Goal: Browse casually: Explore the website without a specific task or goal

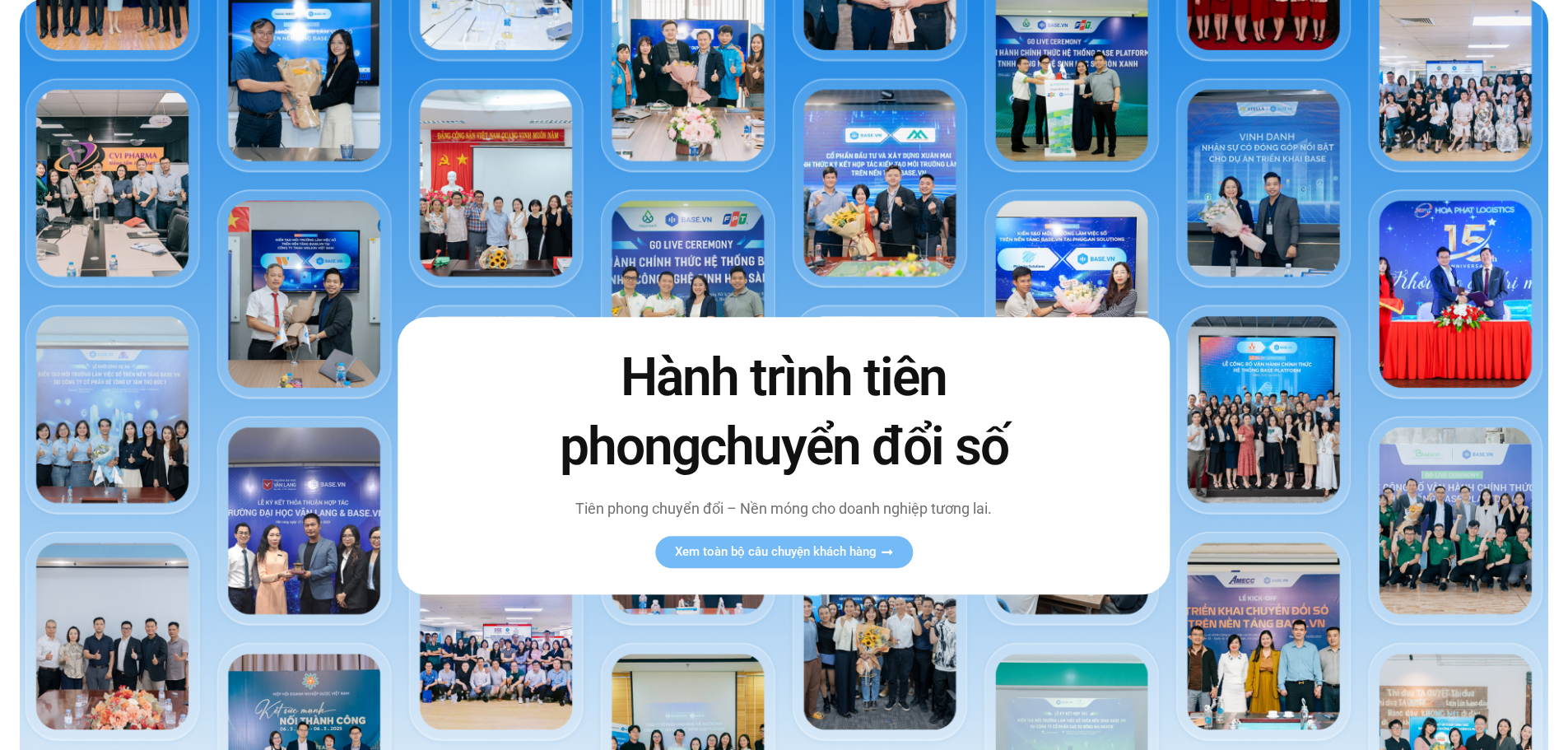
scroll to position [82, 0]
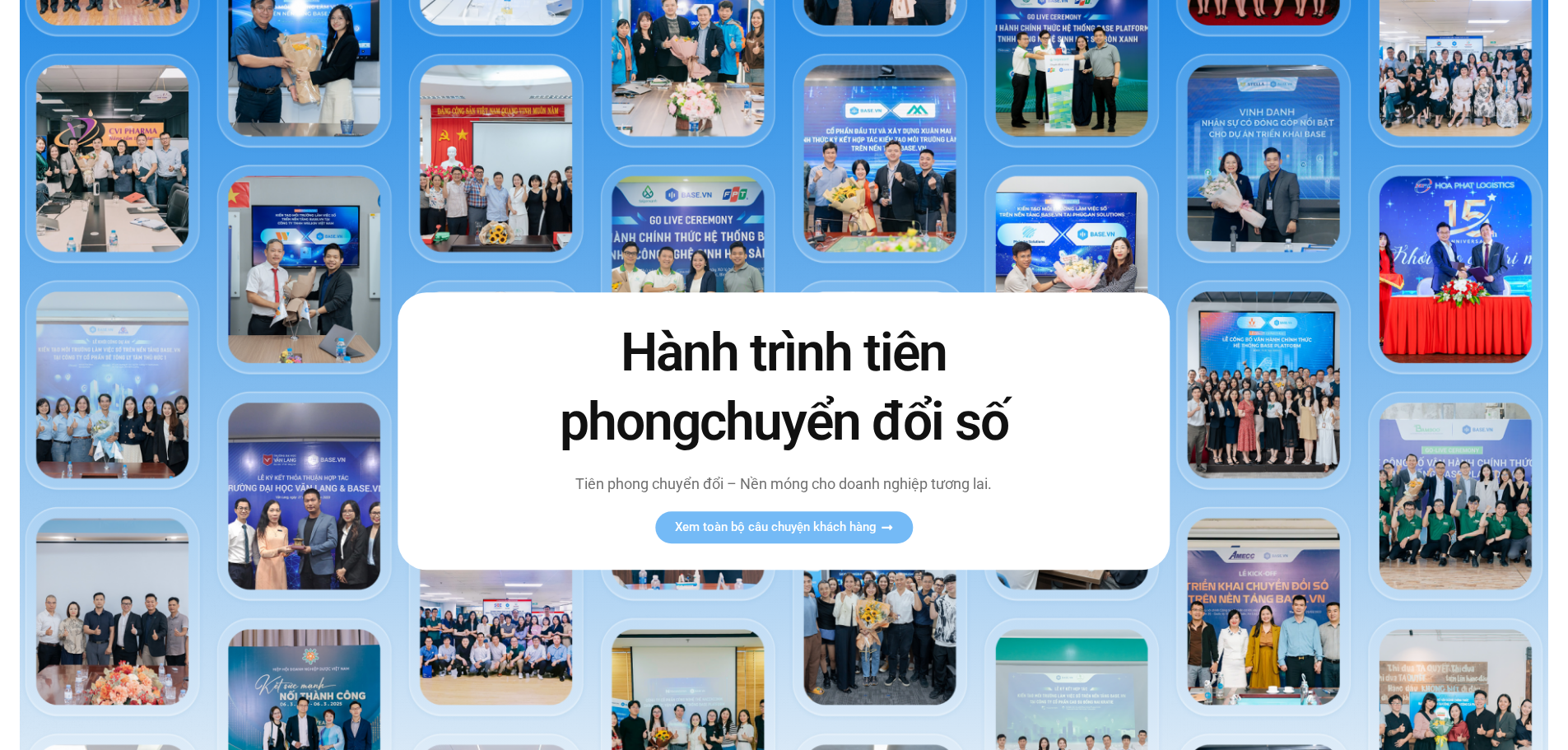
click at [1495, 519] on img at bounding box center [784, 422] width 1528 height 898
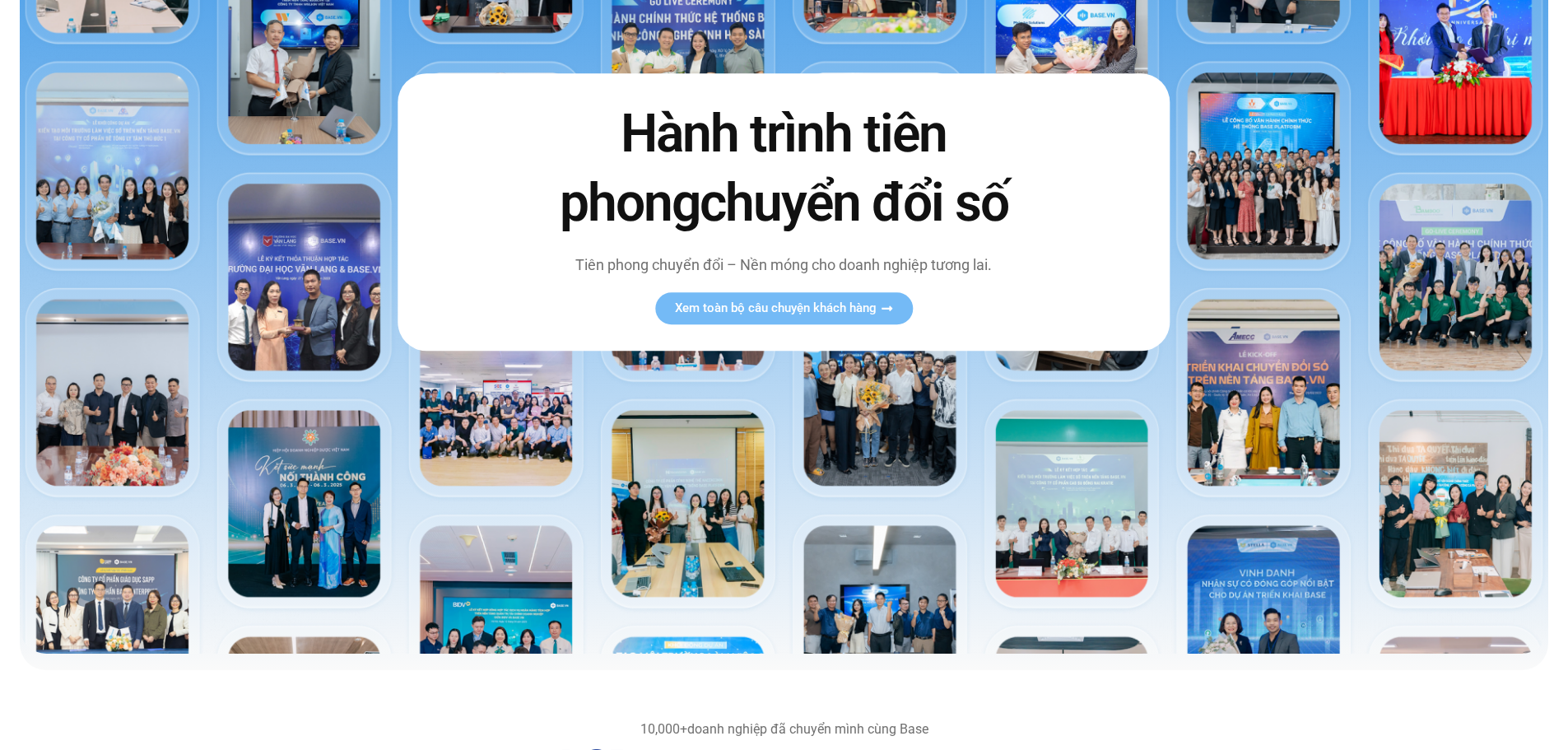
scroll to position [329, 0]
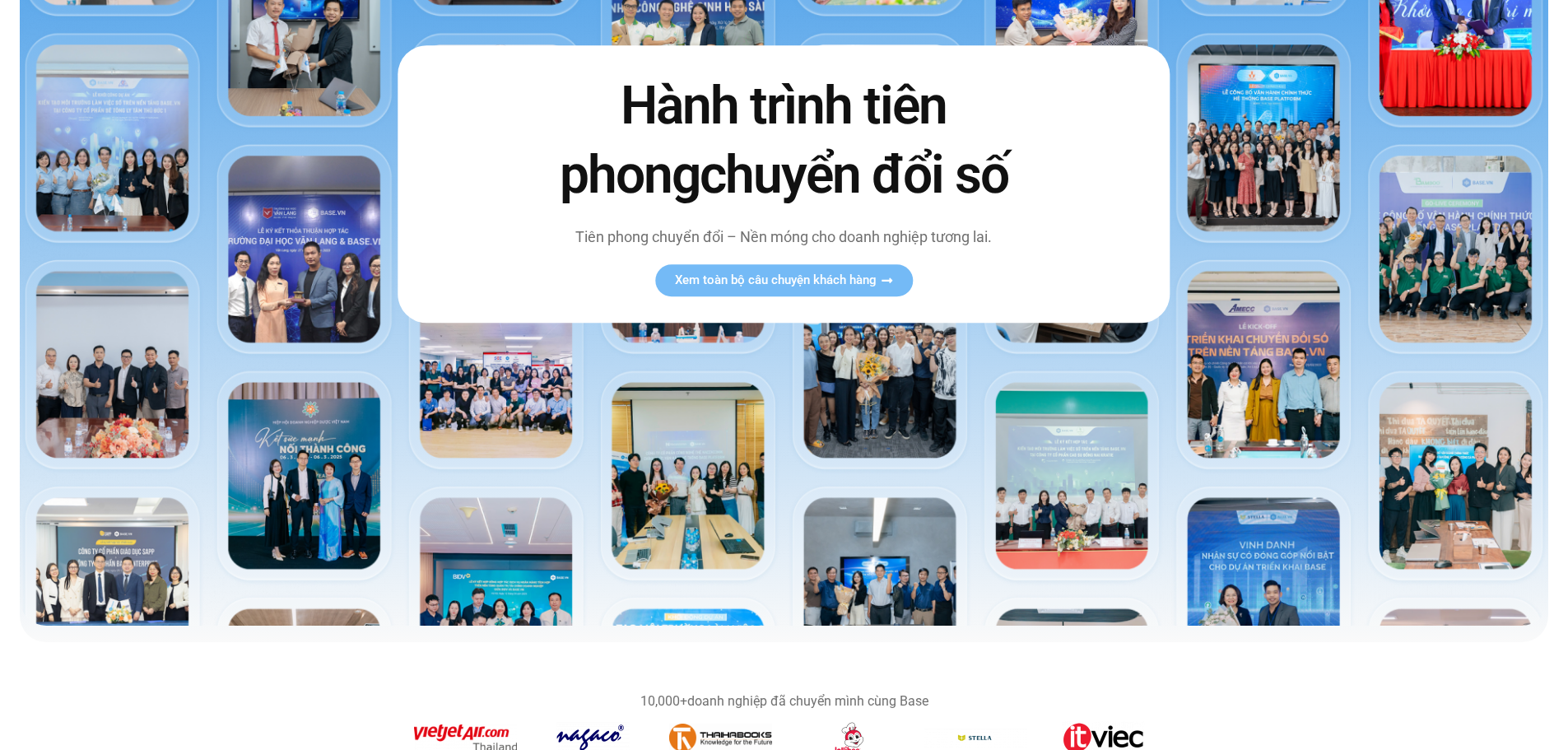
click at [1279, 553] on img at bounding box center [784, 176] width 1528 height 898
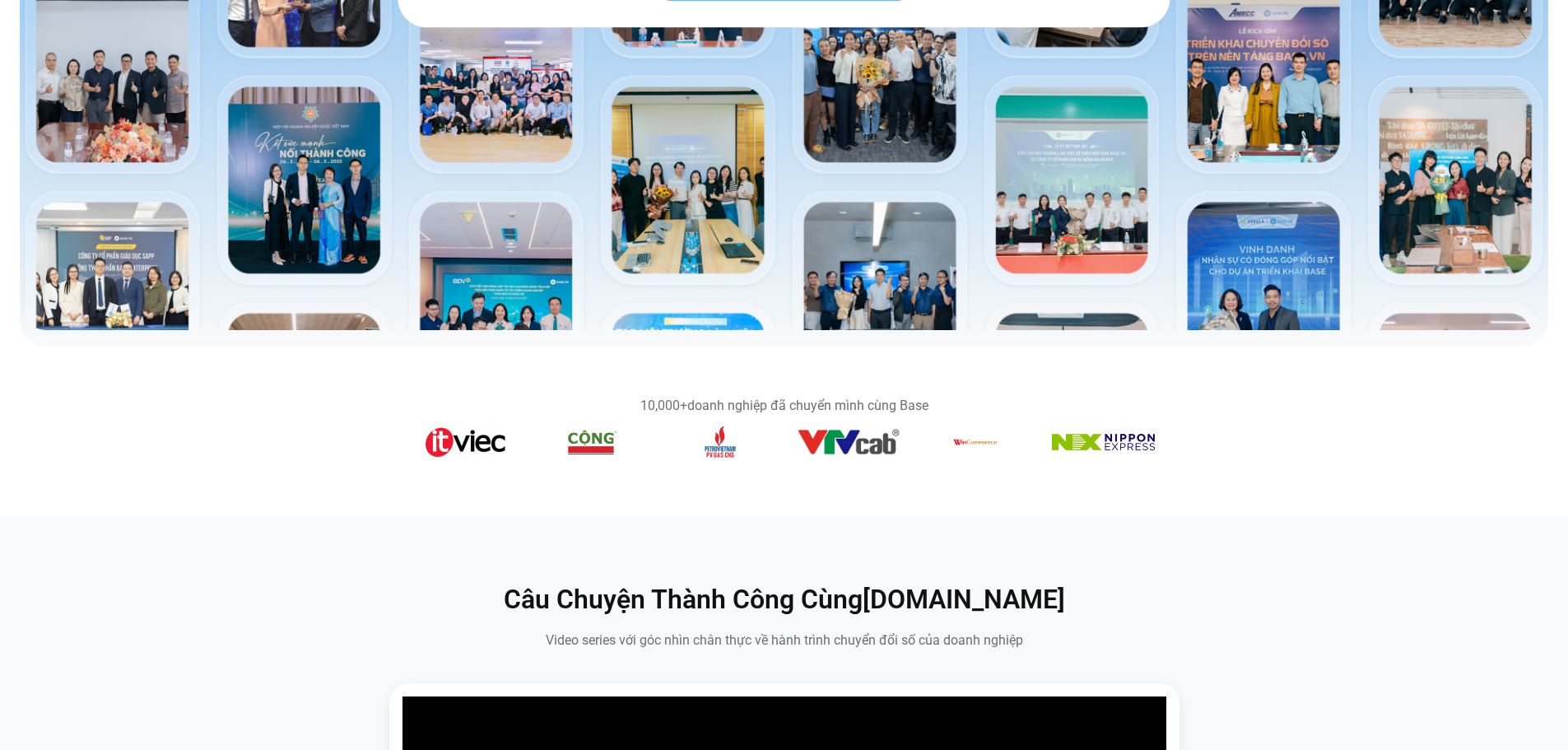
scroll to position [740, 0]
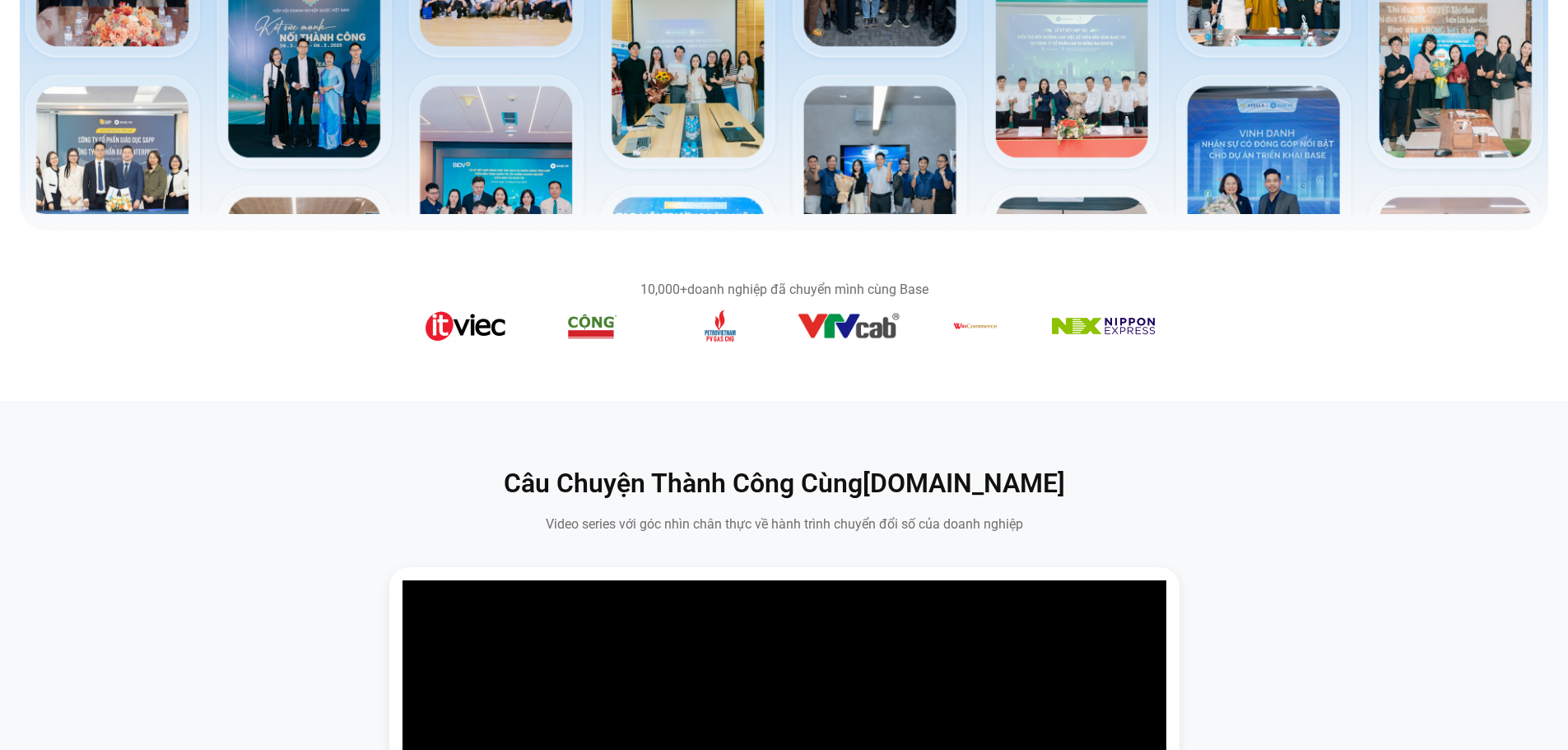
click at [774, 283] on div "10,000+ doanh nghiệp đã chuyển mình cùng Base" at bounding box center [784, 289] width 740 height 13
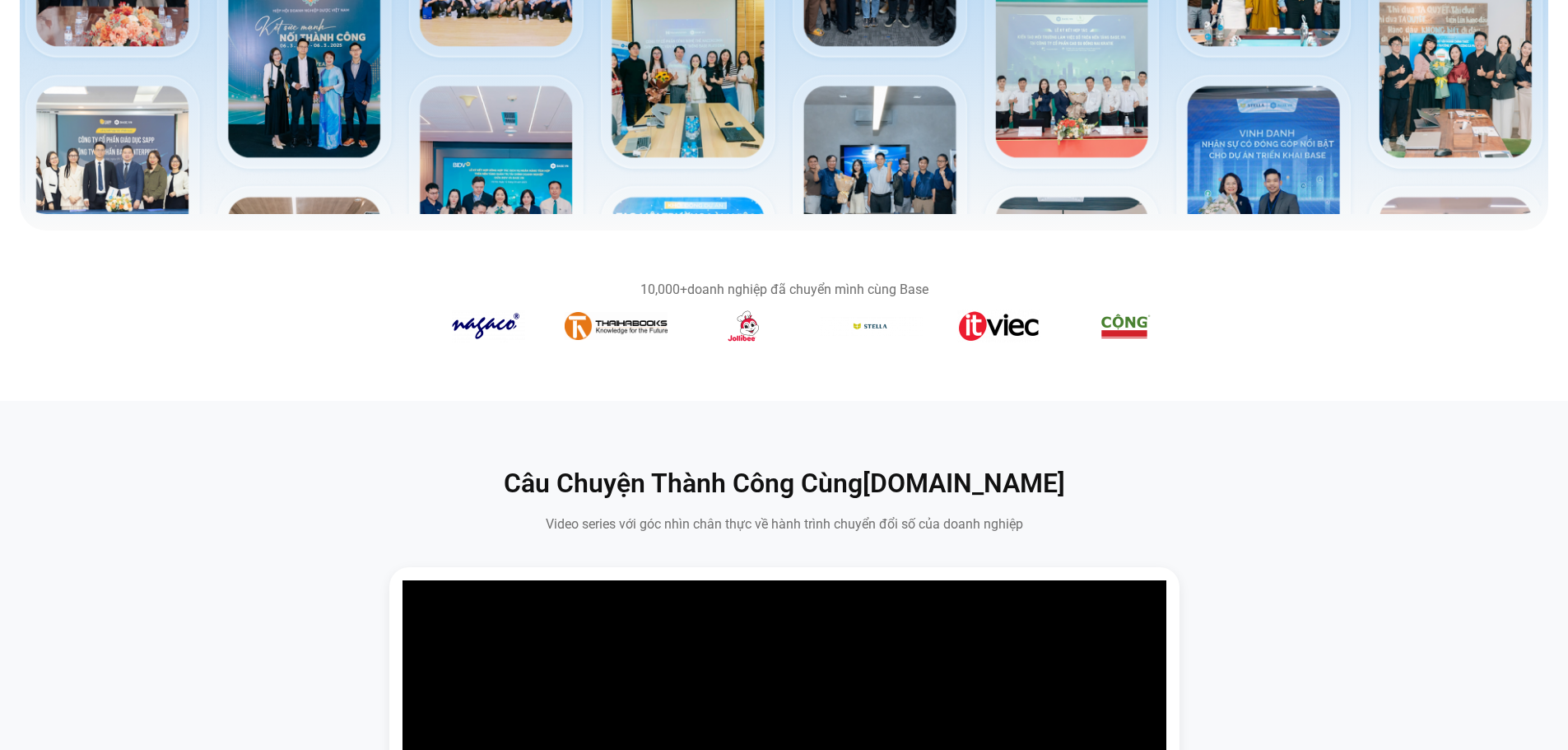
click at [1484, 337] on section "10,000+ doanh nghiệp đã chuyển mình cùng Base" at bounding box center [784, 315] width 1568 height 104
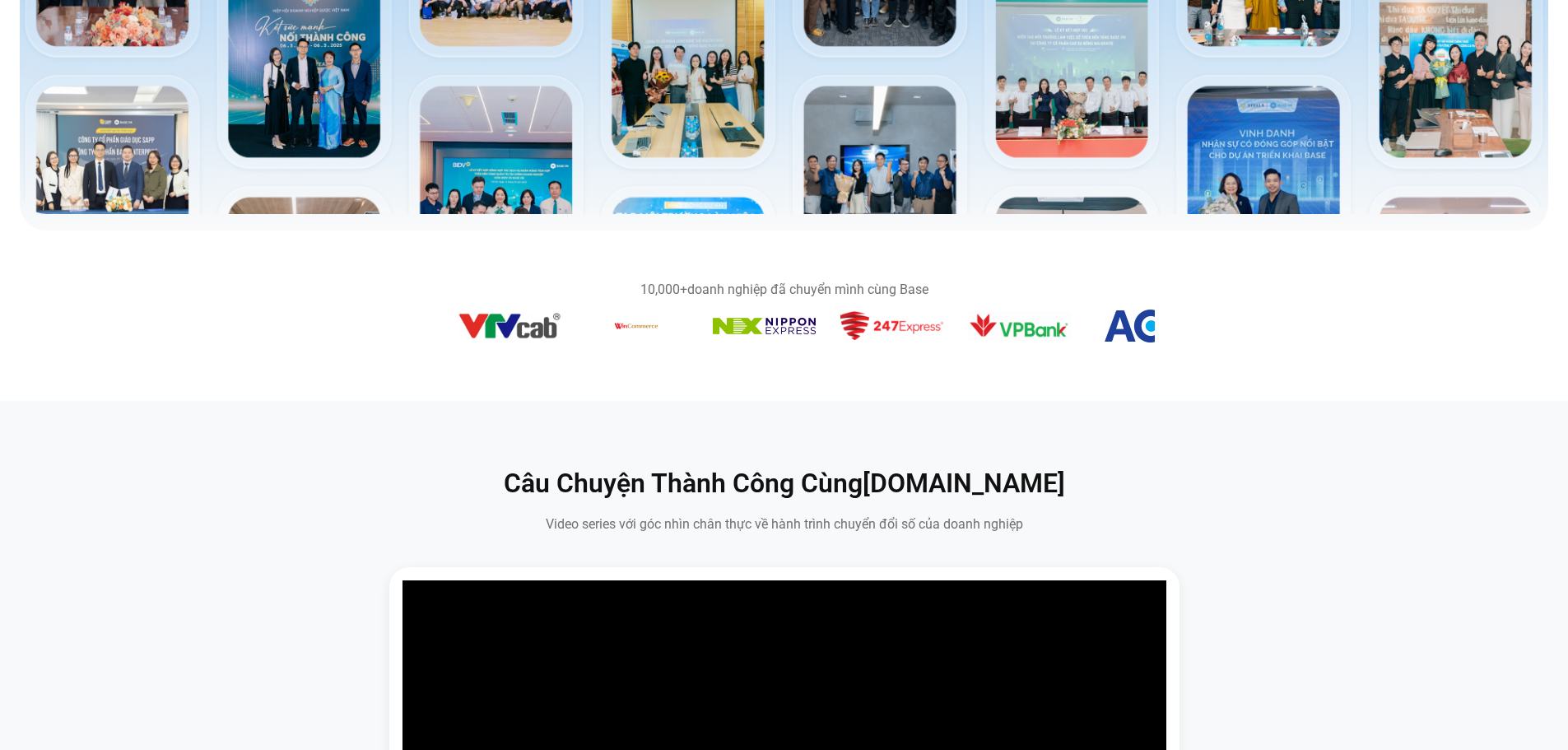
click at [1315, 338] on section "10,000+ doanh nghiệp đã chuyển mình cùng Base" at bounding box center [784, 315] width 1568 height 104
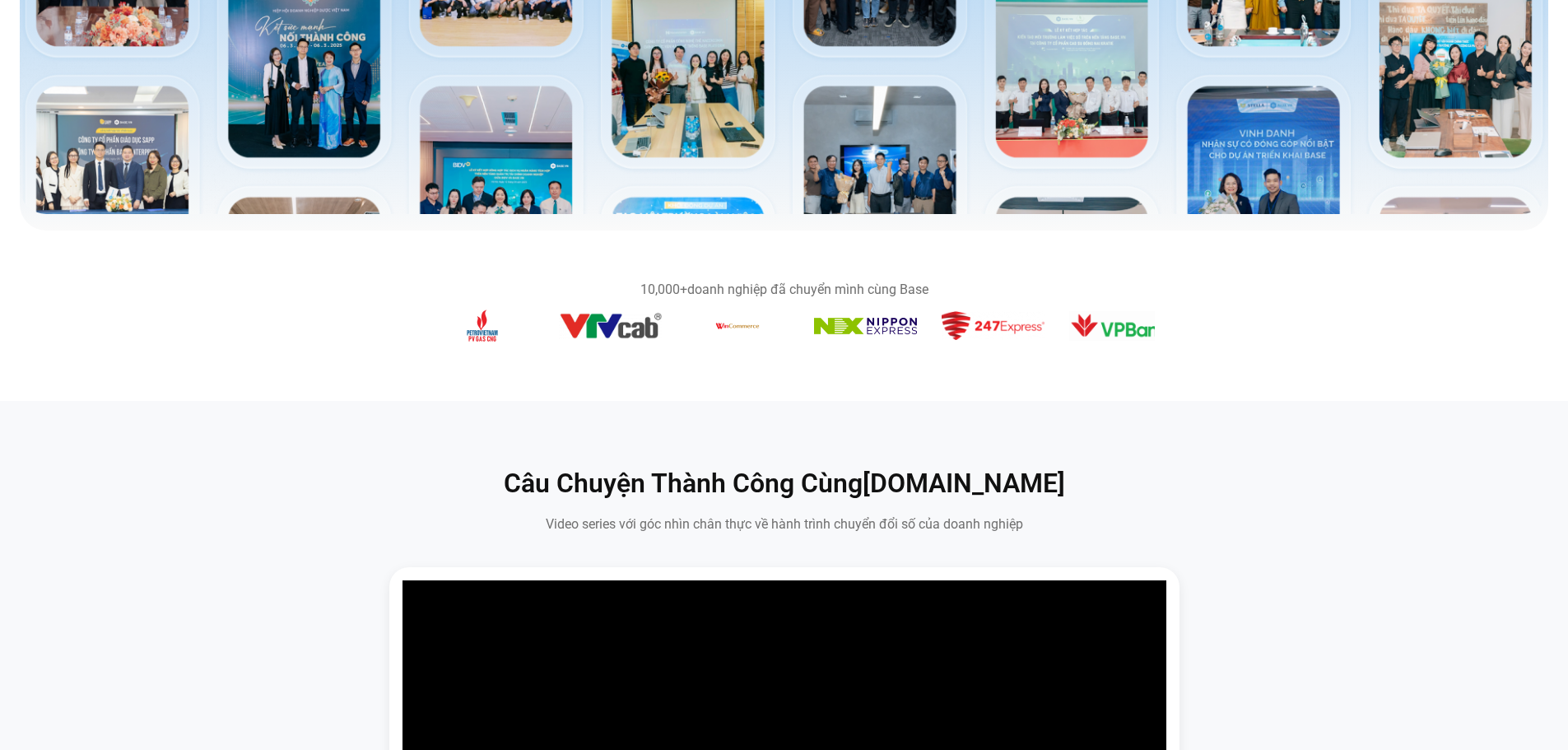
click at [1198, 321] on section "10,000+ doanh nghiệp đã chuyển mình cùng Base" at bounding box center [784, 315] width 1568 height 104
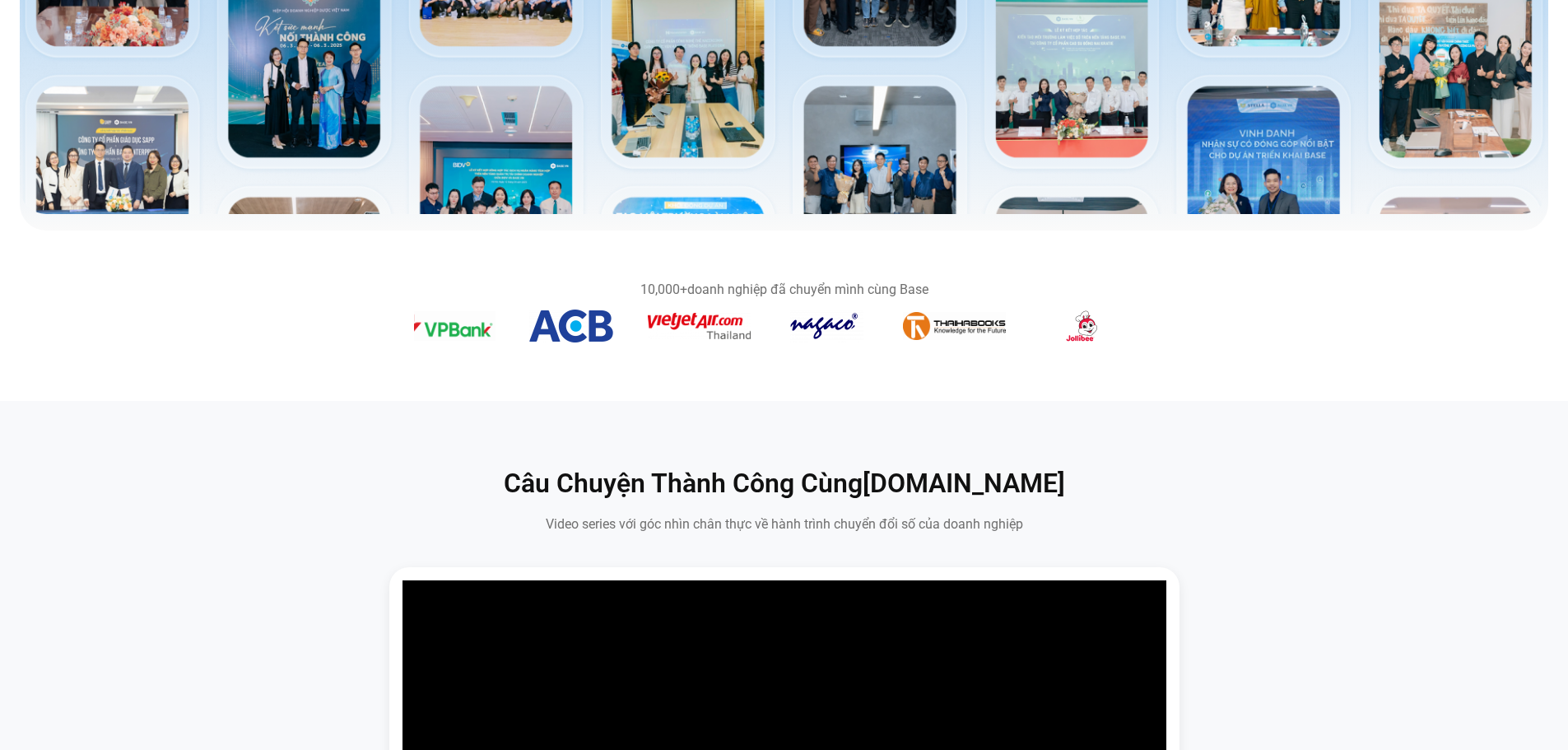
click at [1170, 328] on section "10,000+ doanh nghiệp đã chuyển mình cùng Base" at bounding box center [784, 315] width 1568 height 104
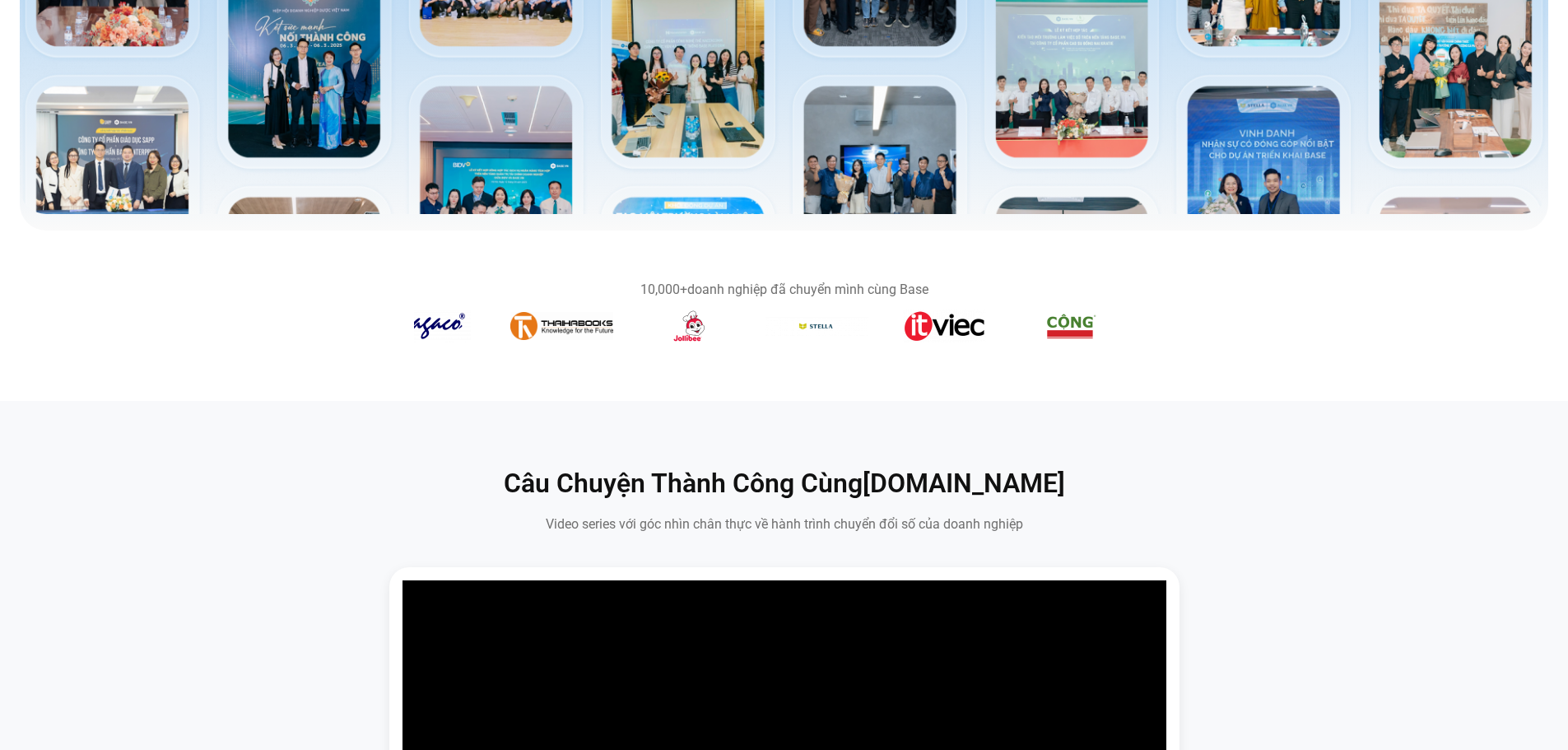
click at [1089, 317] on img "6 / 14" at bounding box center [1071, 325] width 53 height 33
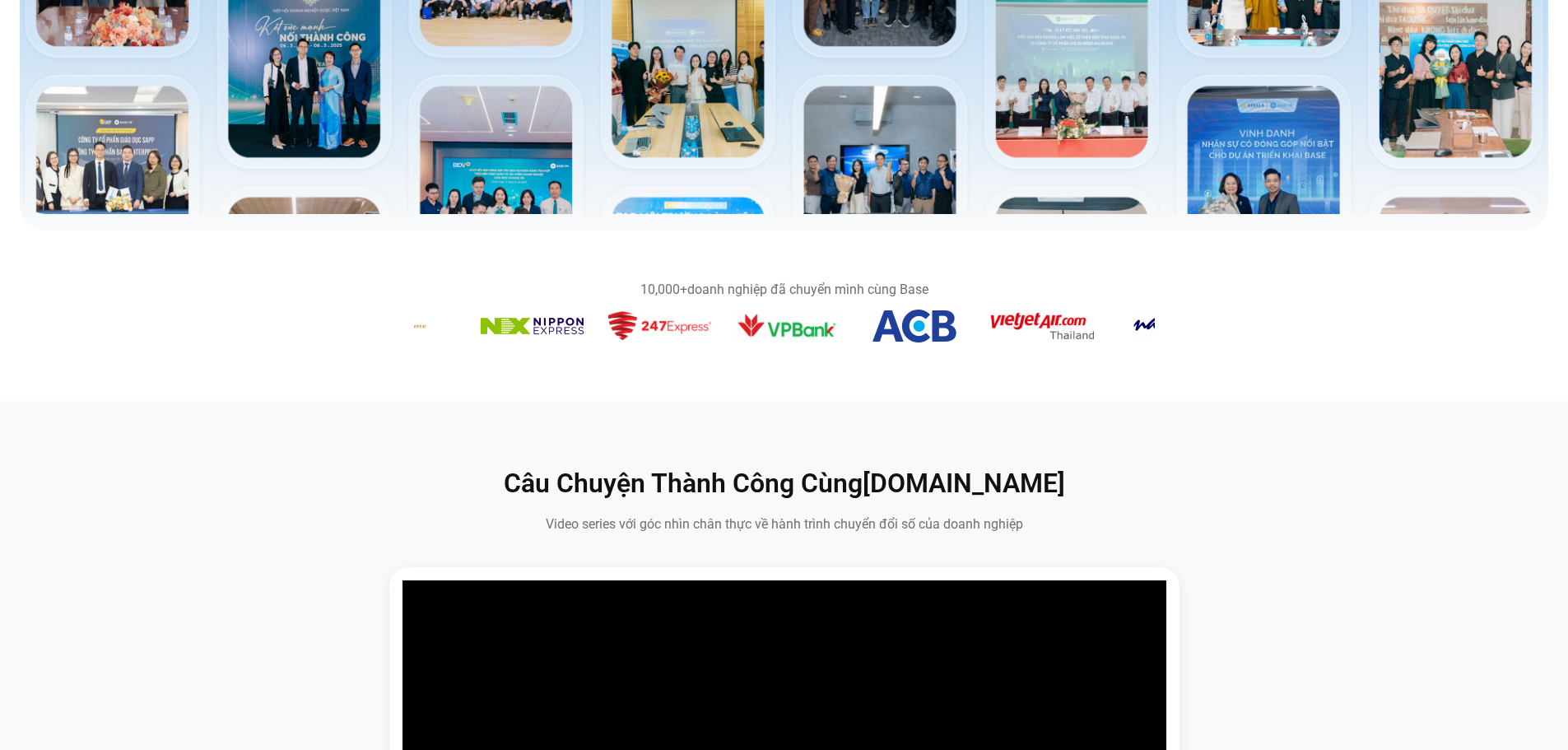
click at [1179, 326] on section "10,000+ doanh nghiệp đã chuyển mình cùng Base" at bounding box center [784, 315] width 1568 height 104
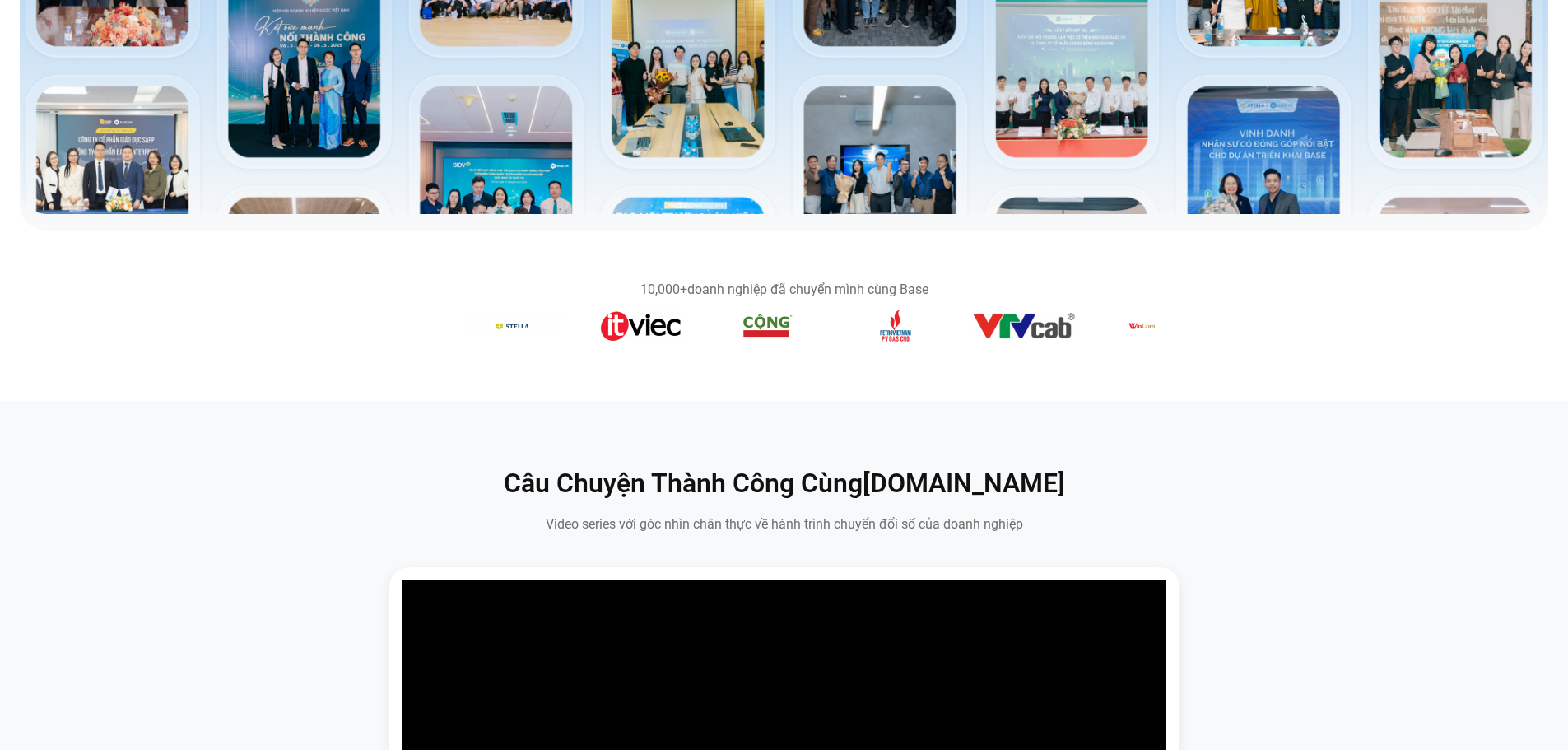
click at [1158, 345] on section "10,000+ doanh nghiệp đã chuyển mình cùng Base" at bounding box center [784, 315] width 1568 height 104
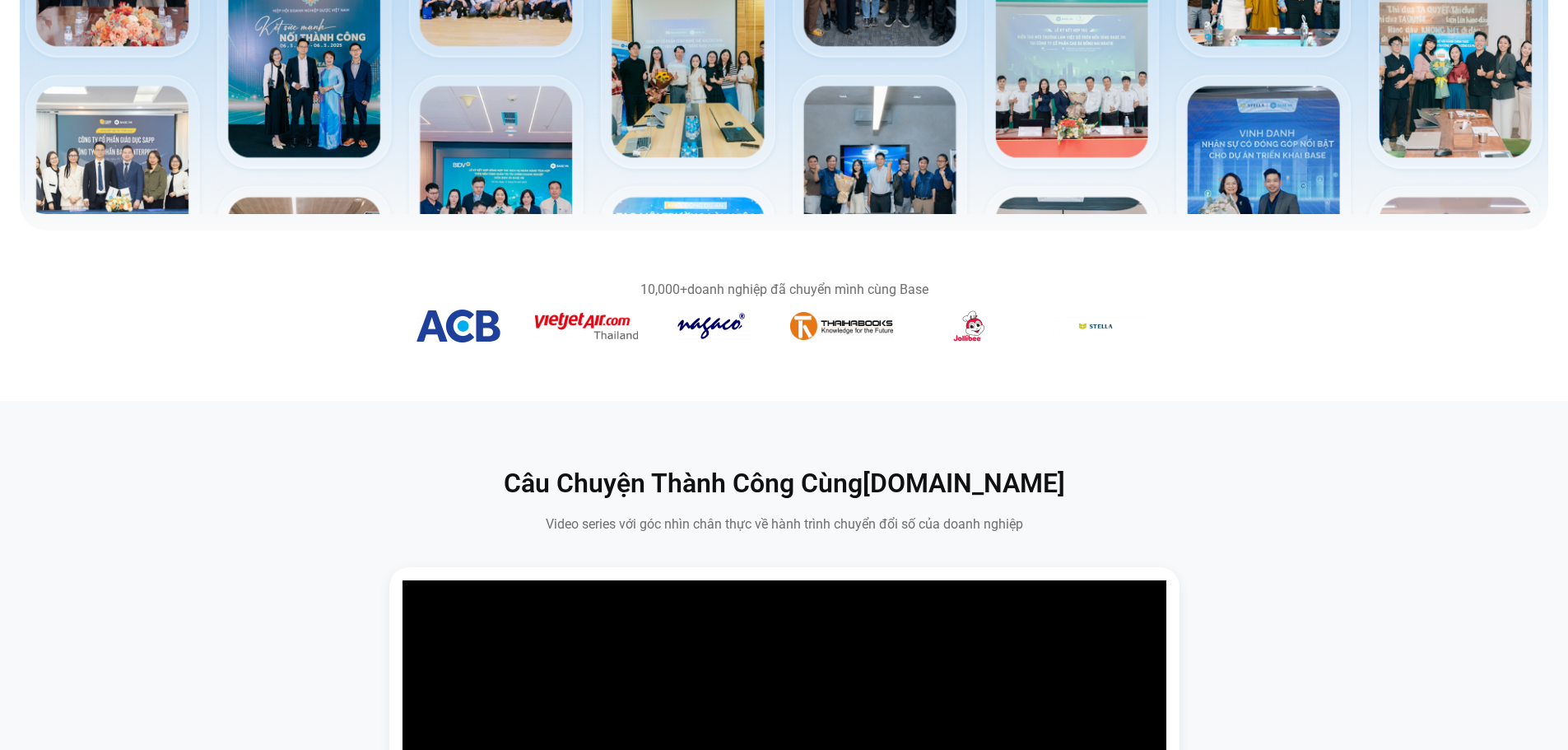
click at [1095, 310] on div "Băng chuyền hình ảnh" at bounding box center [784, 328] width 740 height 39
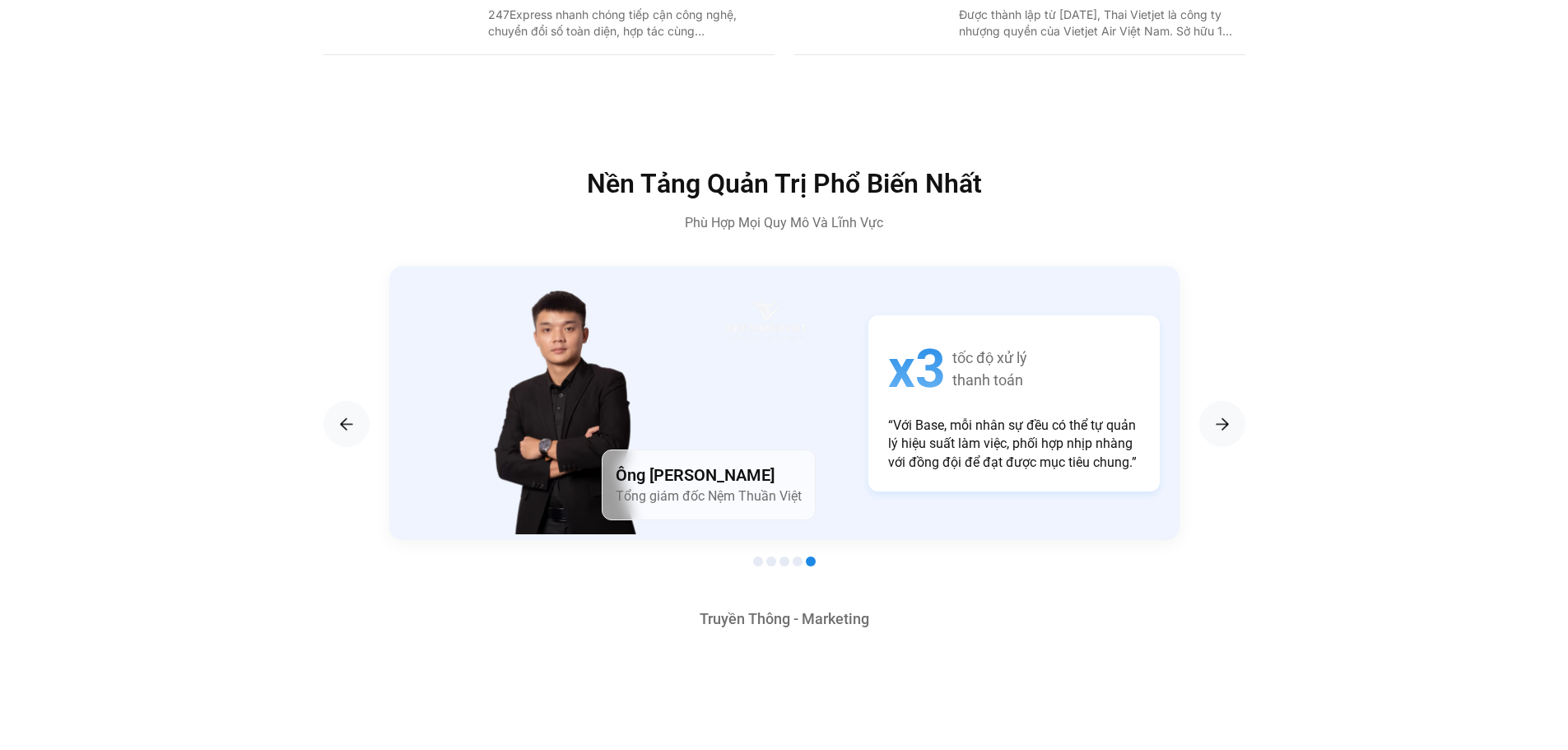
scroll to position [2880, 0]
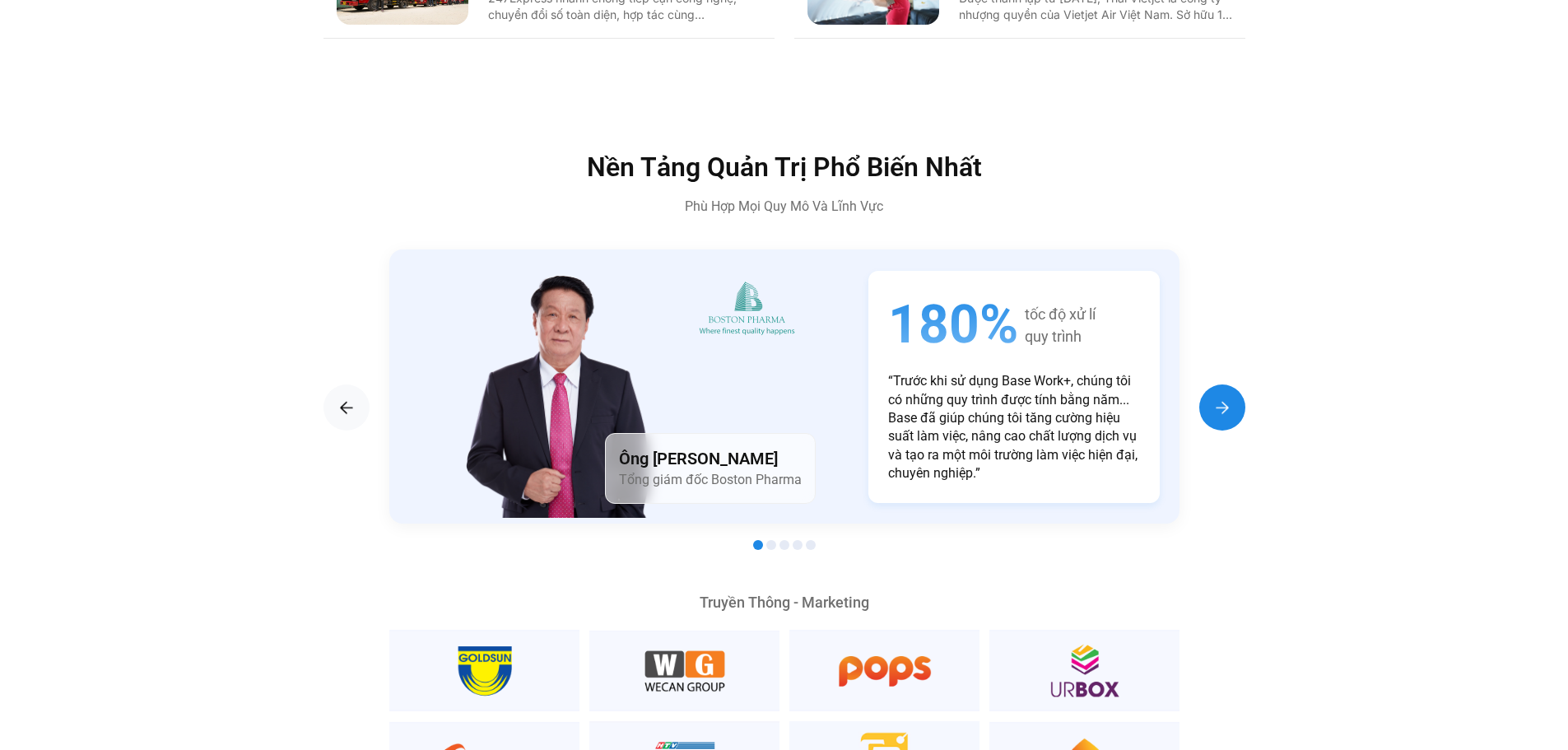
click at [1216, 397] on img "Next slide" at bounding box center [1222, 407] width 20 height 20
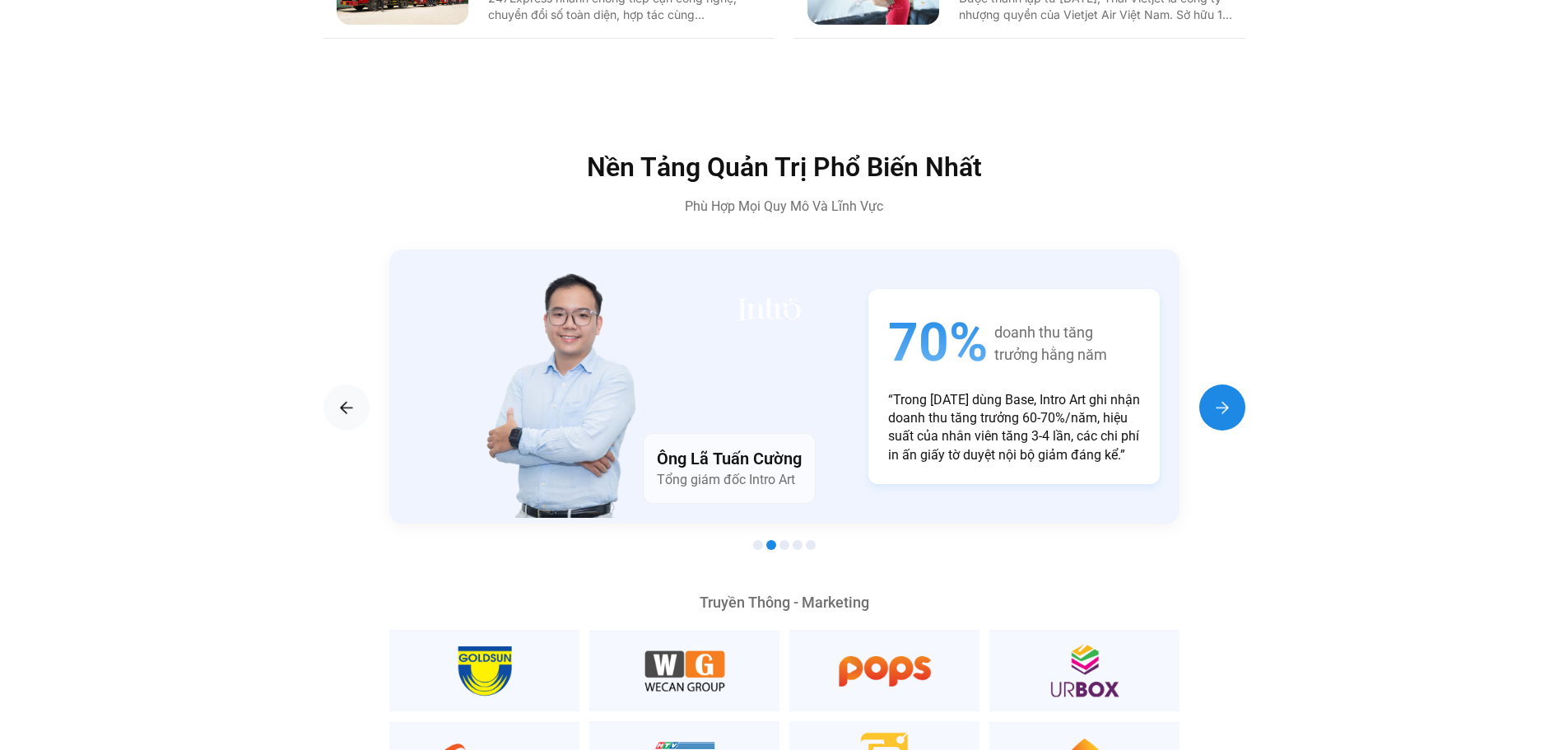
click at [1216, 397] on img "Next slide" at bounding box center [1222, 407] width 20 height 20
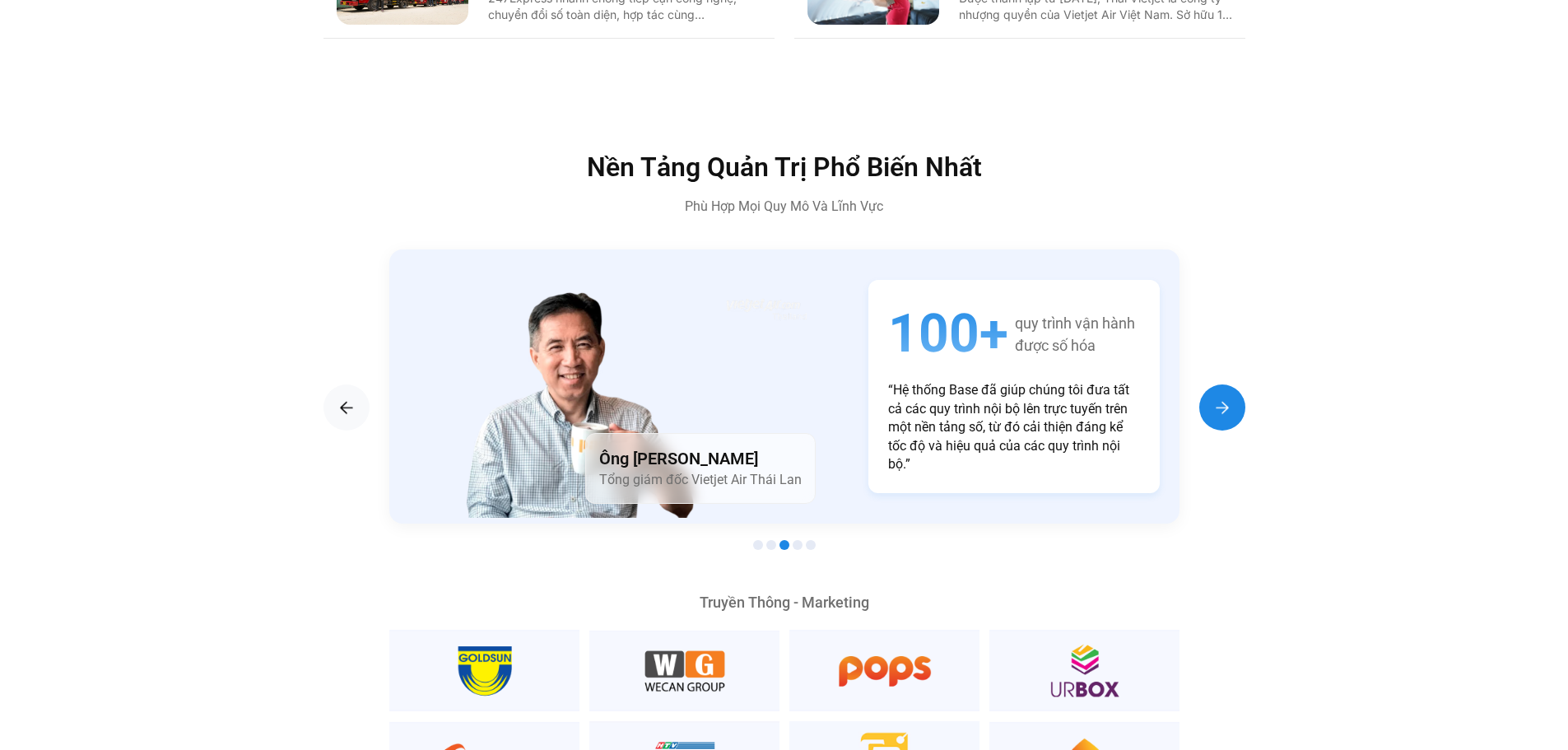
click at [1215, 397] on img "Next slide" at bounding box center [1222, 407] width 20 height 20
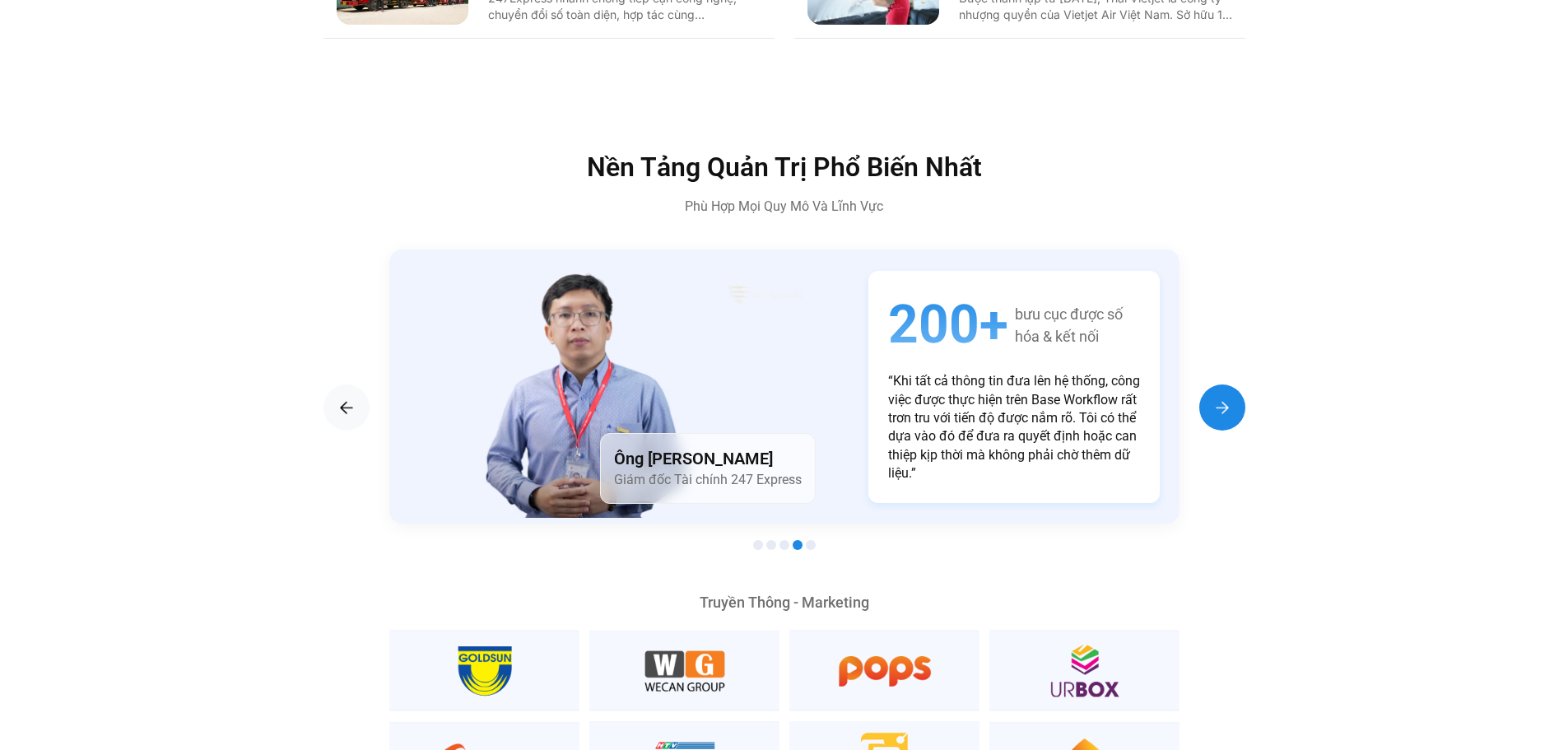
click at [1215, 397] on img "Next slide" at bounding box center [1222, 407] width 20 height 20
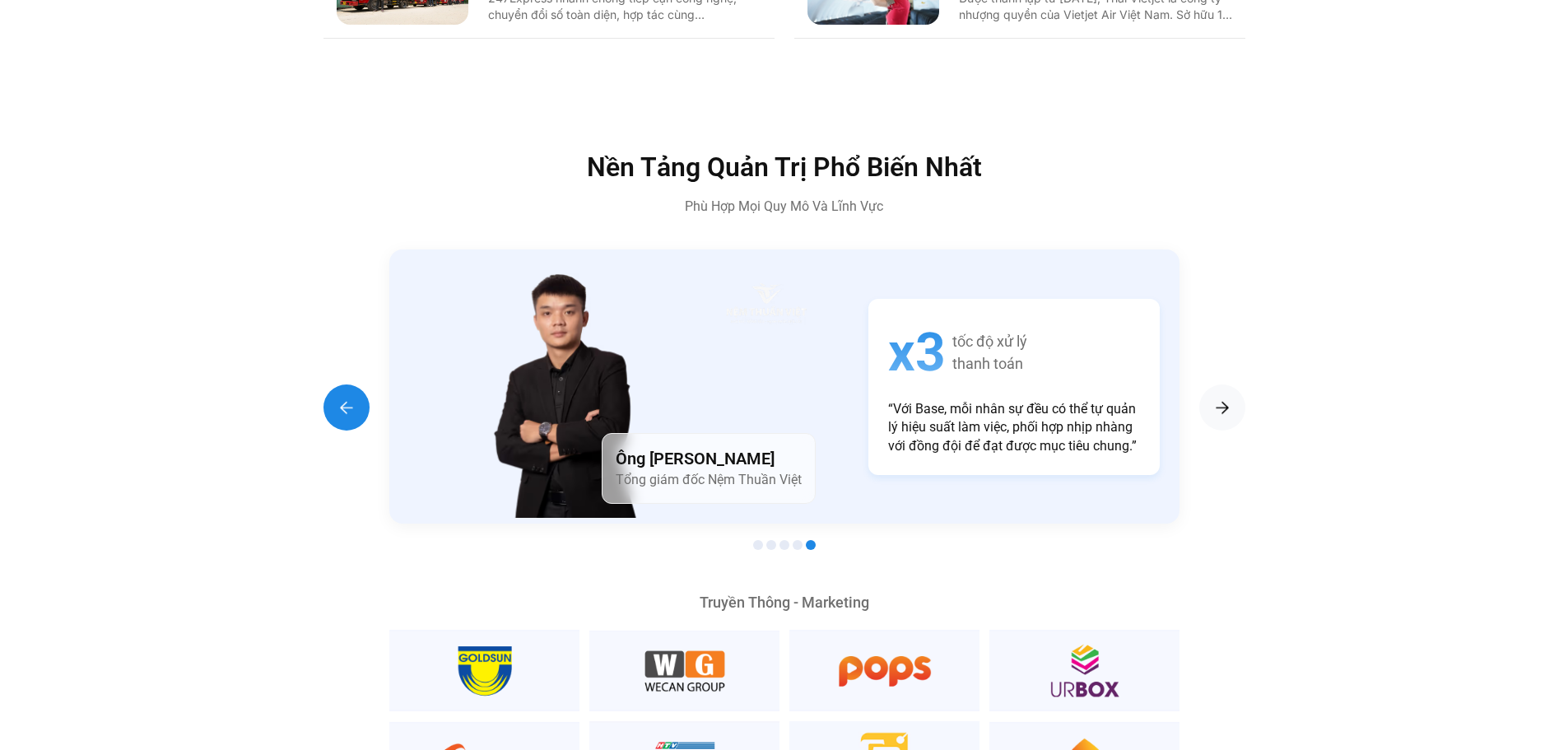
click at [332, 384] on div "Previous slide" at bounding box center [347, 407] width 46 height 46
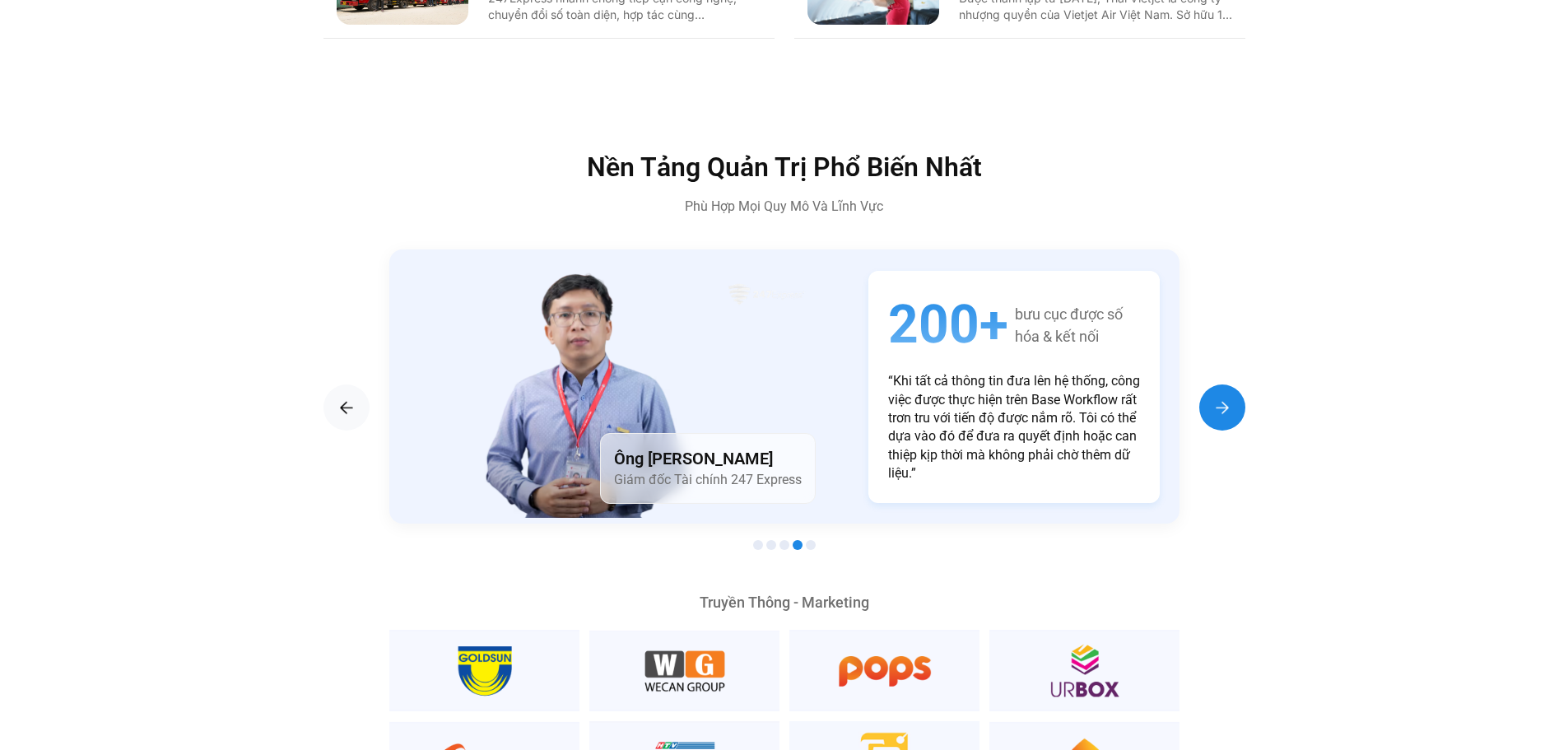
click at [1229, 397] on img "Next slide" at bounding box center [1222, 407] width 20 height 20
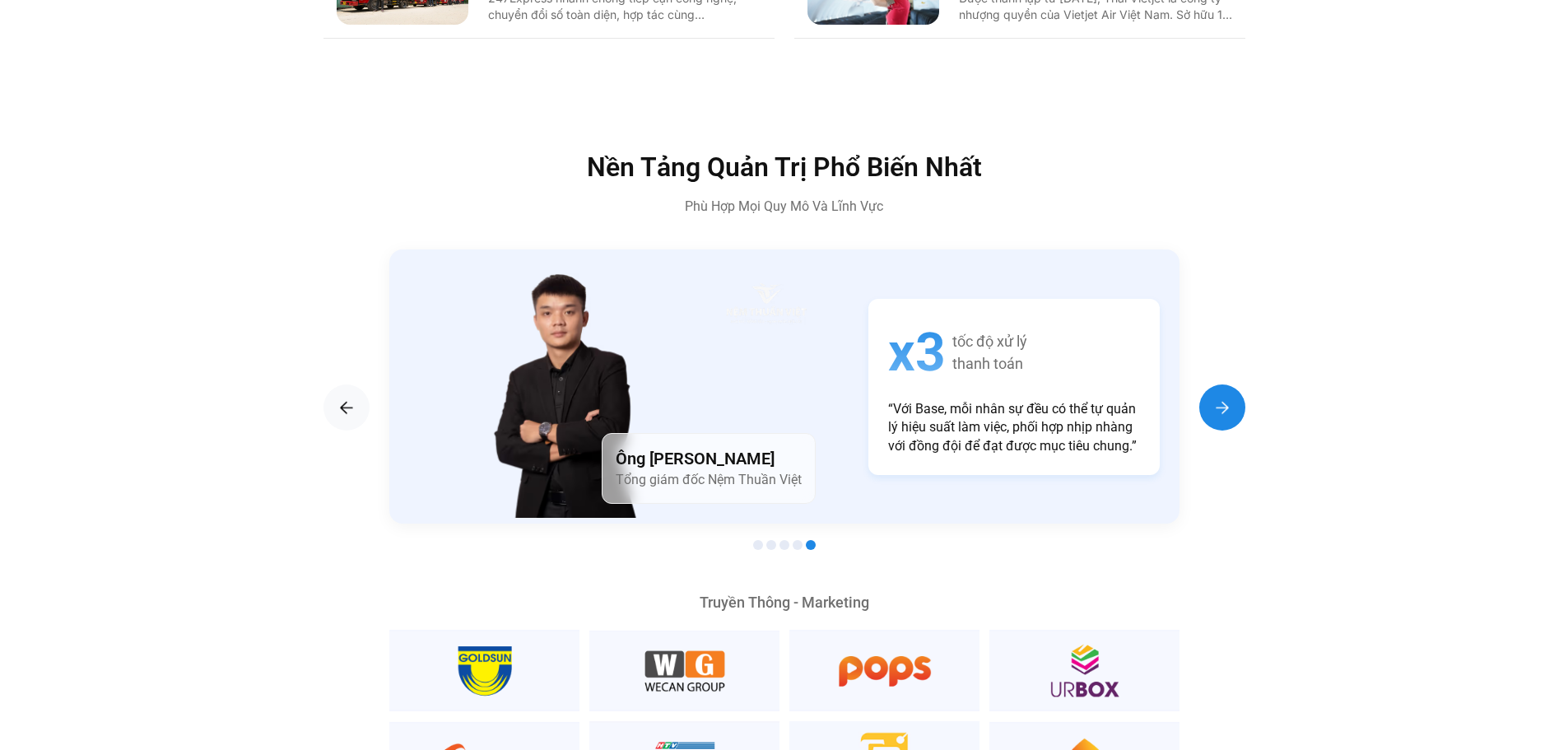
click at [1229, 397] on img "Next slide" at bounding box center [1222, 407] width 20 height 20
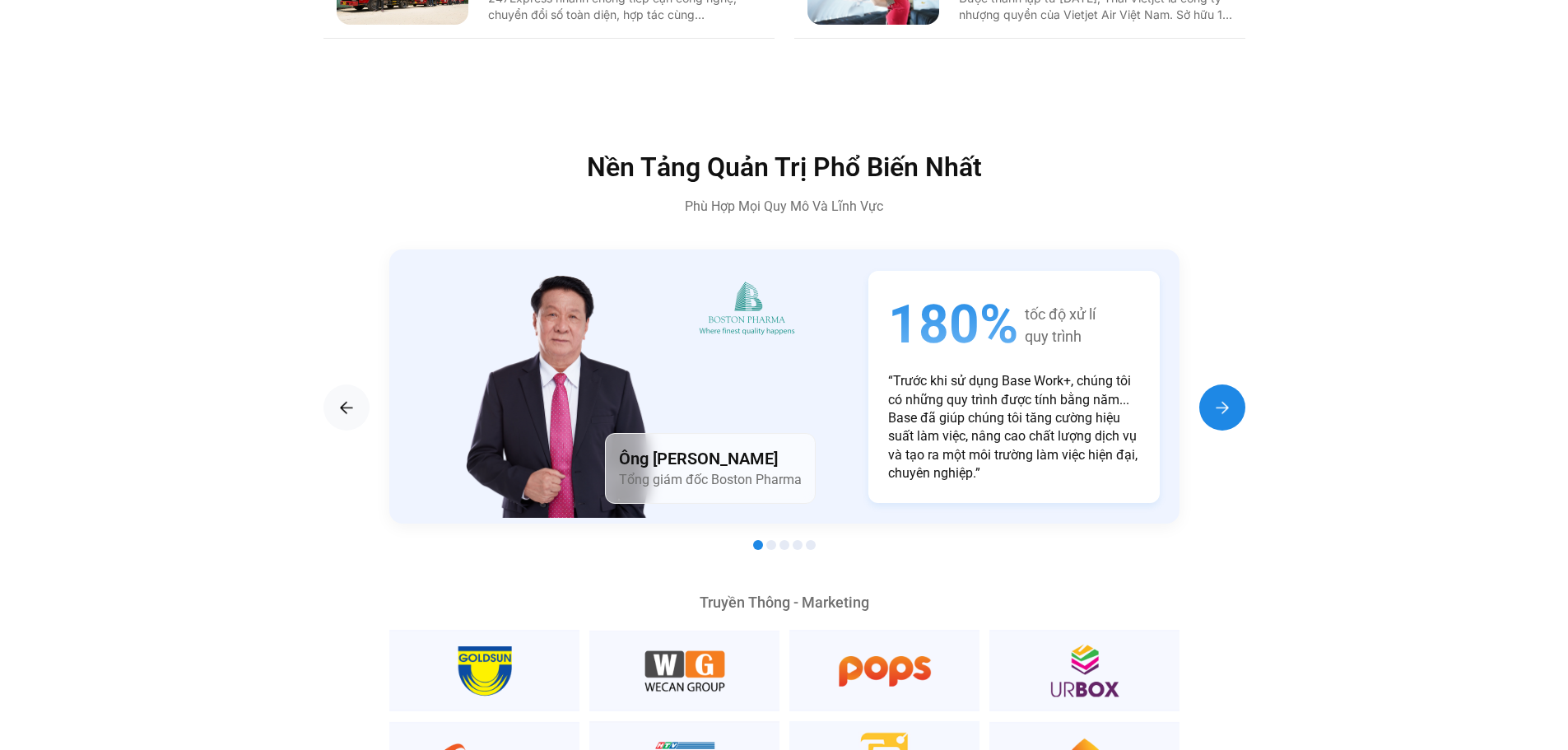
click at [1229, 397] on img "Next slide" at bounding box center [1222, 407] width 20 height 20
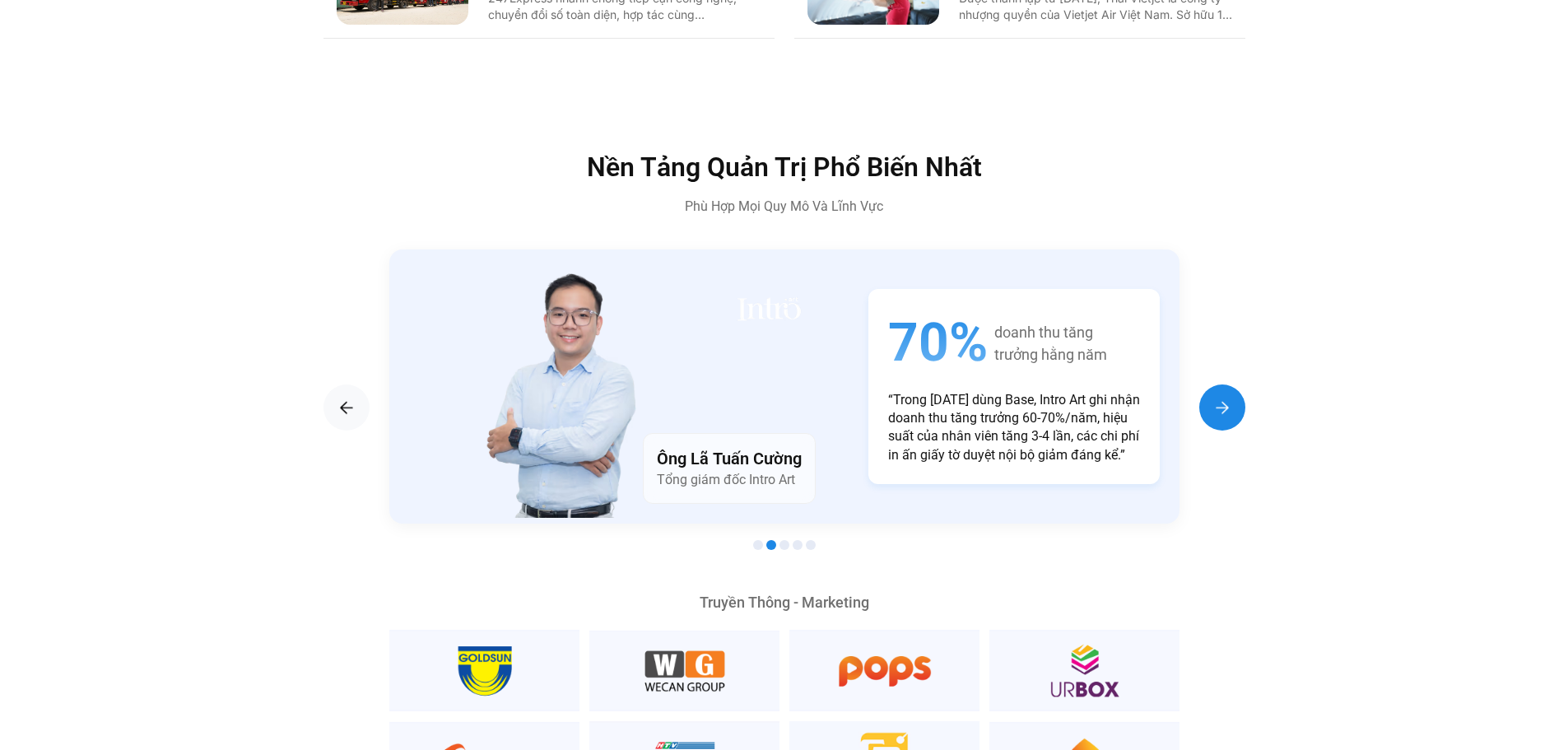
click at [1229, 397] on img "Next slide" at bounding box center [1222, 407] width 20 height 20
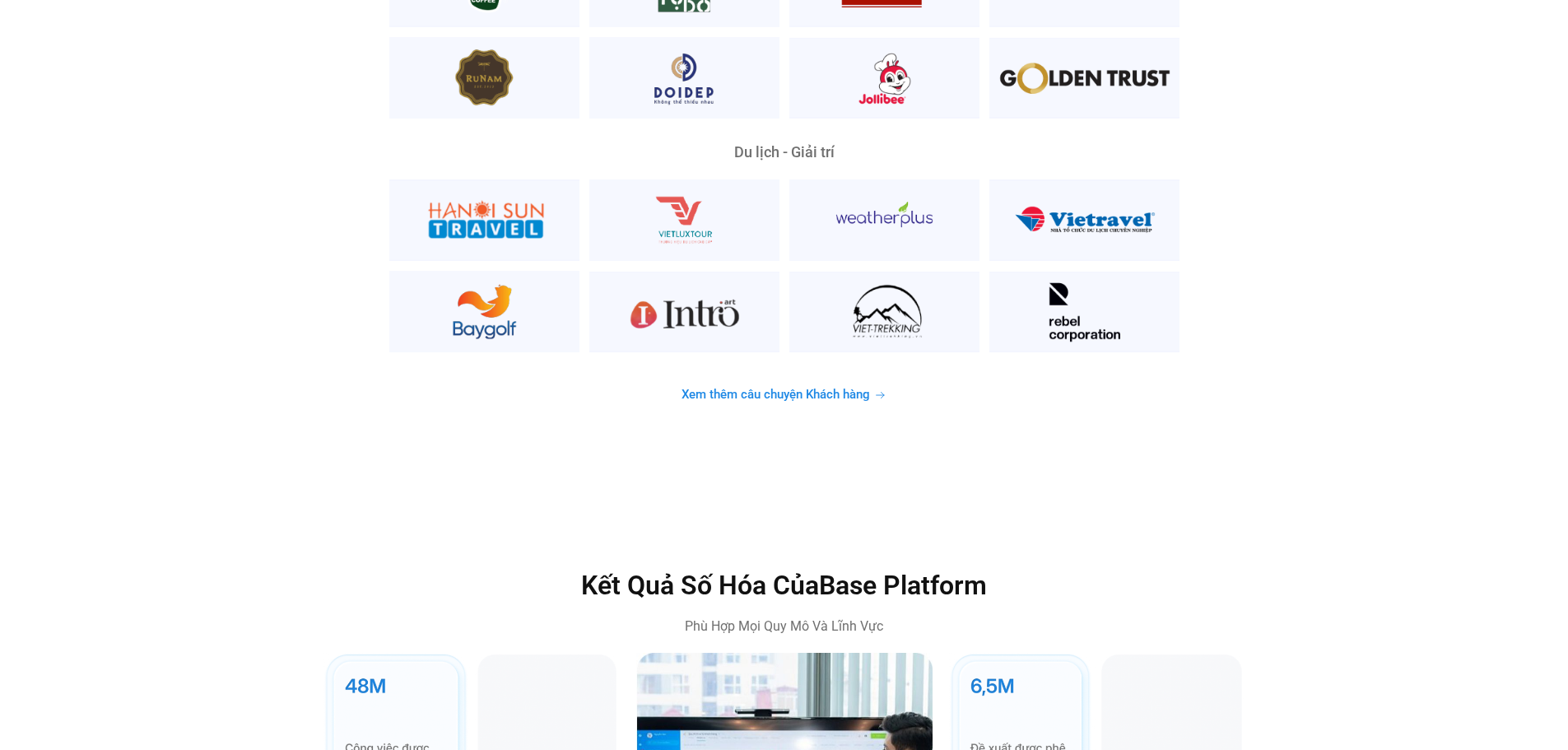
scroll to position [4361, 0]
